Goal: Task Accomplishment & Management: Manage account settings

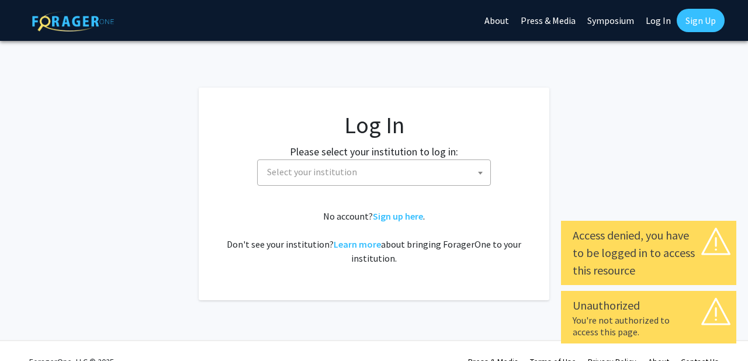
select select
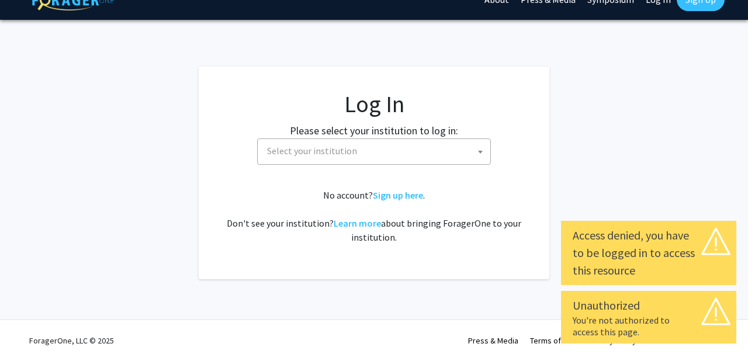
scroll to position [21, 0]
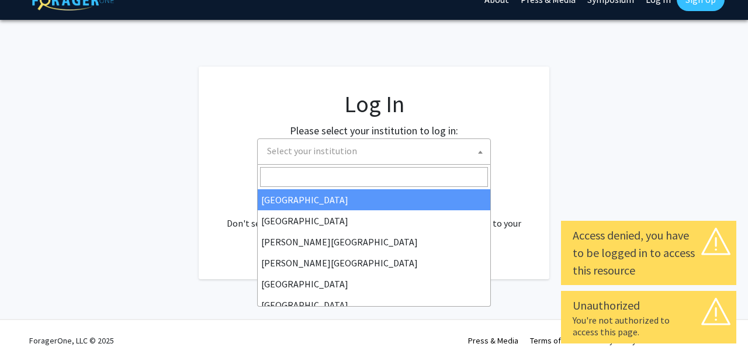
click at [421, 148] on span "Select your institution" at bounding box center [376, 151] width 228 height 24
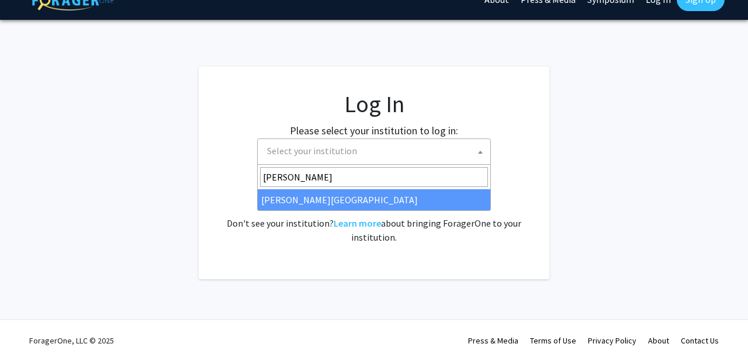
type input "[PERSON_NAME]"
select select "24"
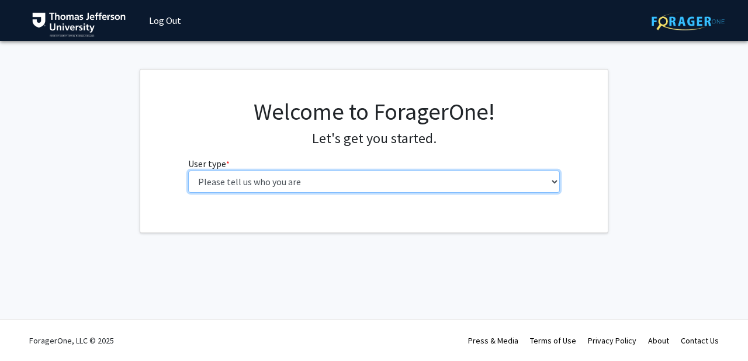
select select "5: faculty"
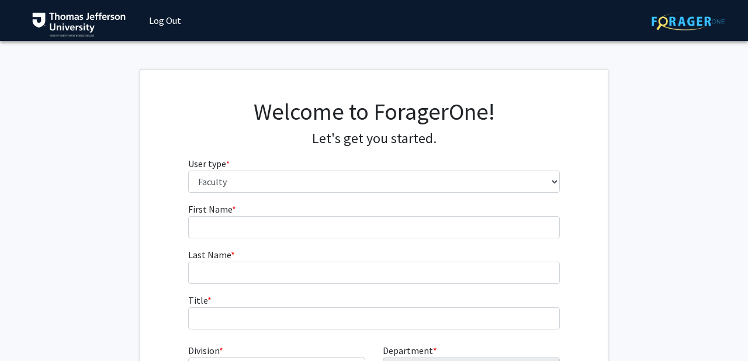
click at [156, 19] on link "Log Out" at bounding box center [165, 20] width 44 height 41
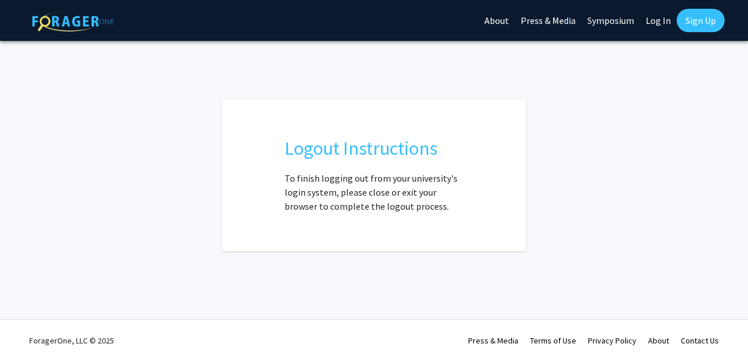
click at [579, 157] on div "Logout Instructions To finish logging out from your university's login system, …" at bounding box center [374, 175] width 643 height 152
